Goal: Navigation & Orientation: Understand site structure

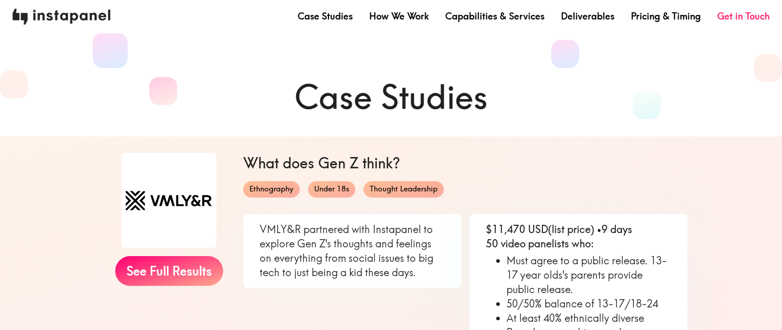
click at [62, 12] on img at bounding box center [61, 17] width 98 height 16
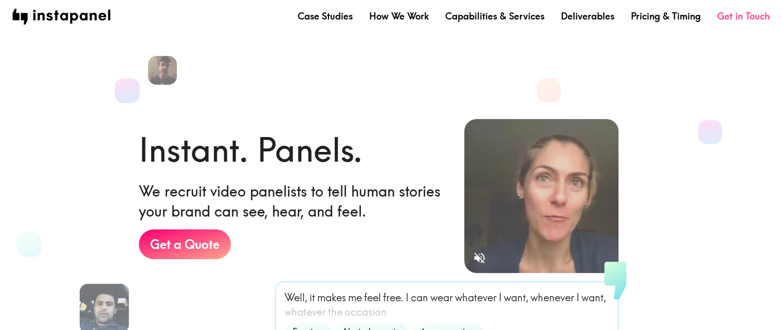
click at [761, 16] on link "Get in Touch" at bounding box center [743, 16] width 52 height 13
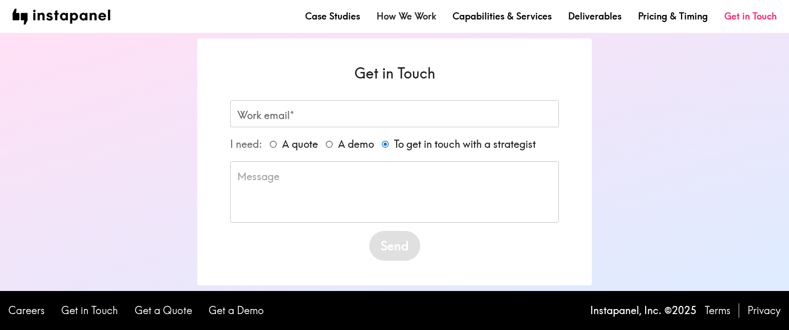
click at [401, 16] on link "How We Work" at bounding box center [407, 16] width 60 height 13
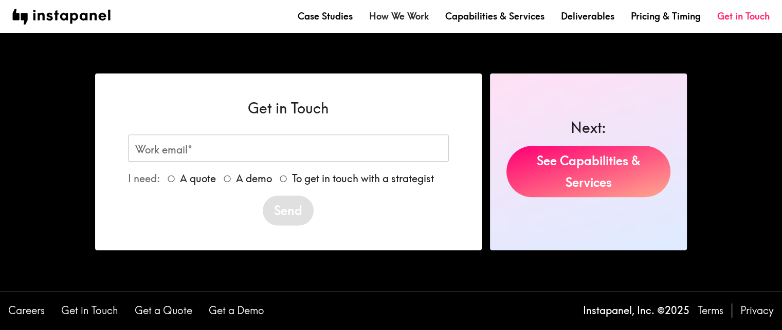
scroll to position [1275, 0]
click at [25, 310] on link "Careers" at bounding box center [26, 311] width 36 height 14
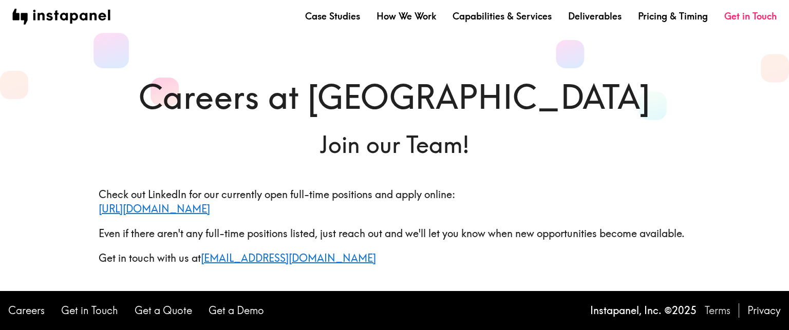
click at [721, 311] on link "Terms" at bounding box center [718, 311] width 26 height 14
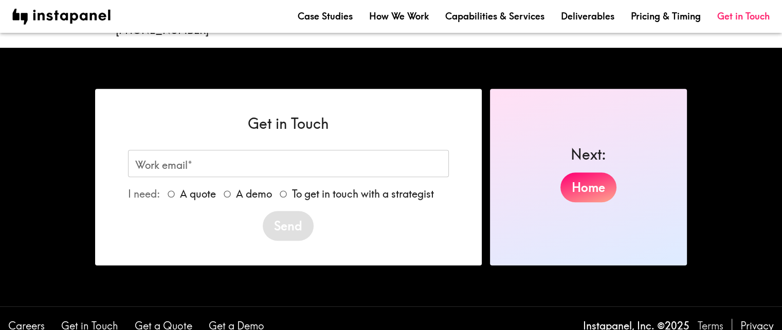
scroll to position [4441, 0]
